Goal: Task Accomplishment & Management: Complete application form

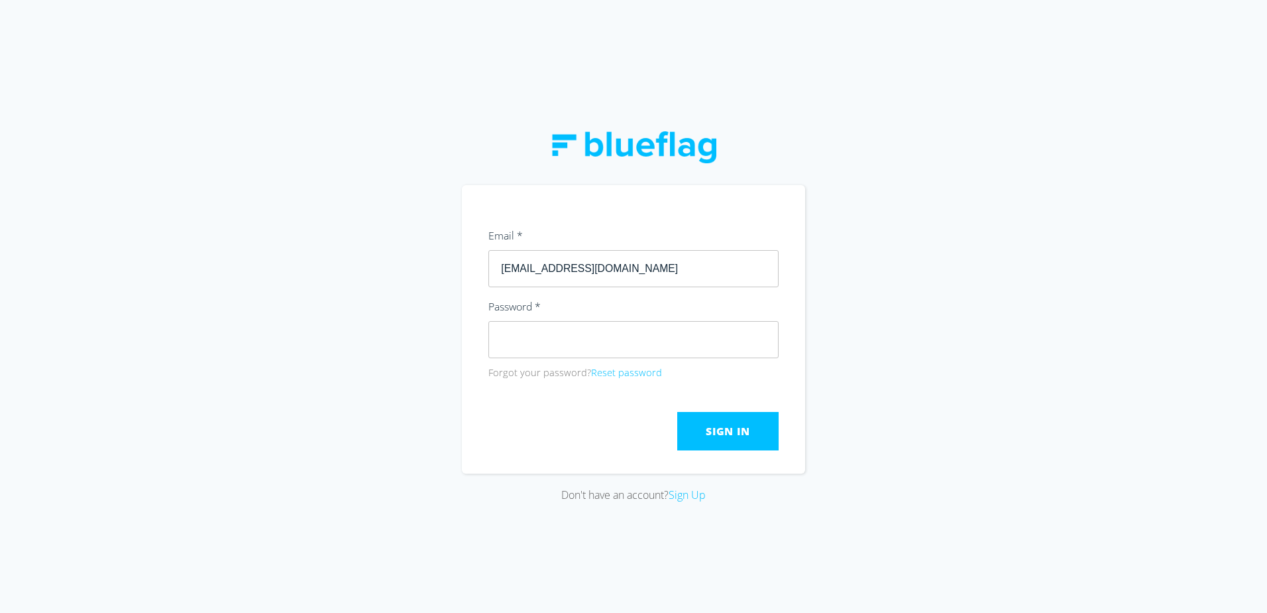
click at [613, 267] on input "[EMAIL_ADDRESS][DOMAIN_NAME]" at bounding box center [634, 268] width 290 height 37
click button "Submit" at bounding box center [0, 0] width 0 height 0
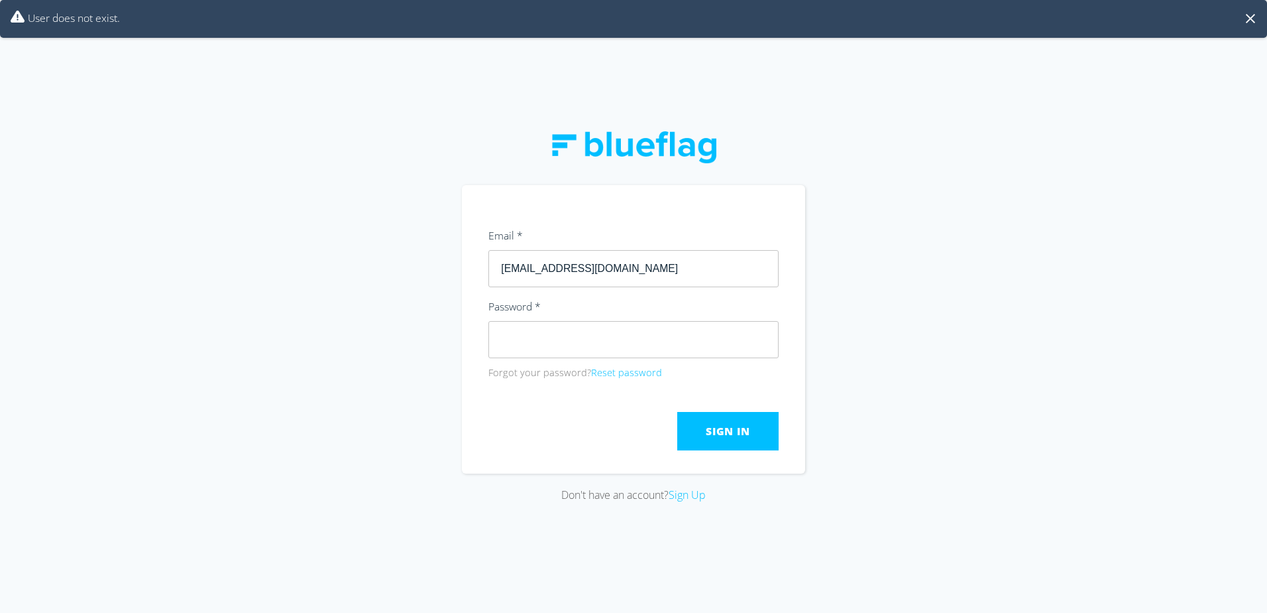
click at [615, 268] on input "[EMAIL_ADDRESS][DOMAIN_NAME]" at bounding box center [634, 268] width 290 height 37
type input "[EMAIL_ADDRESS][DOMAIN_NAME]"
click at [750, 441] on button "Sign In" at bounding box center [727, 431] width 101 height 38
click at [415, 309] on div "Don't have an account? Sign Up" at bounding box center [633, 306] width 1267 height 613
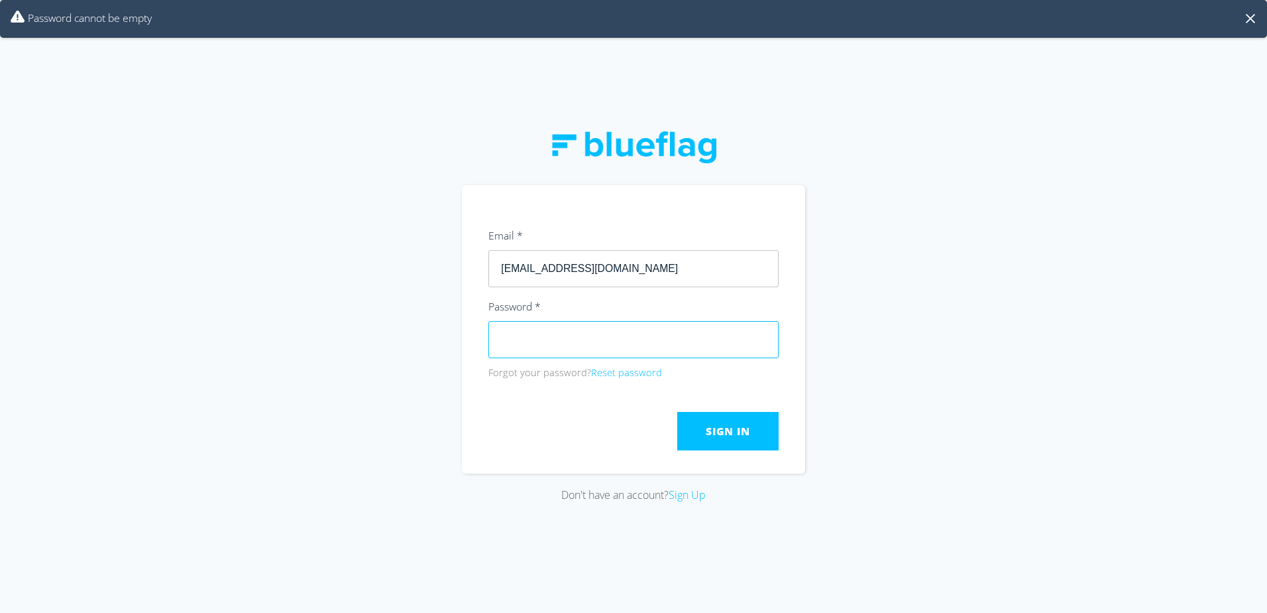
click button "Submit" at bounding box center [0, 0] width 0 height 0
